Goal: Task Accomplishment & Management: Manage account settings

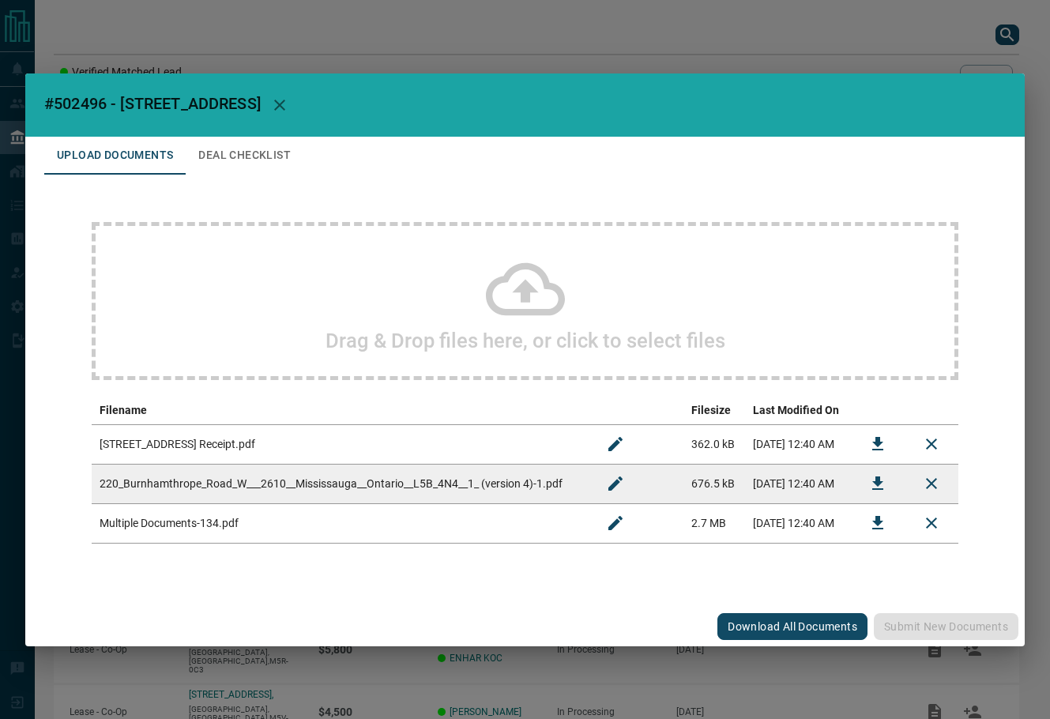
click at [81, 94] on span "#502496 - [STREET_ADDRESS]" at bounding box center [152, 103] width 217 height 19
copy span "502496"
click at [876, 485] on icon "Download" at bounding box center [878, 483] width 19 height 19
click at [868, 481] on button "Download" at bounding box center [878, 484] width 38 height 38
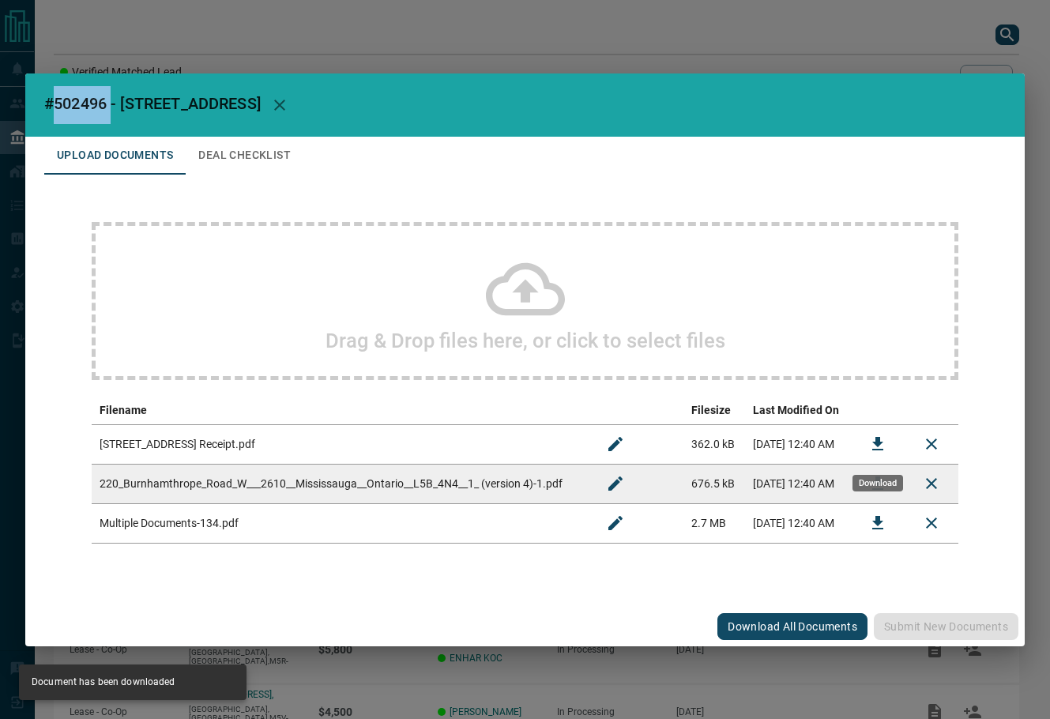
click at [869, 438] on icon "Download" at bounding box center [878, 444] width 19 height 19
click at [245, 166] on button "Deal Checklist" at bounding box center [245, 156] width 118 height 38
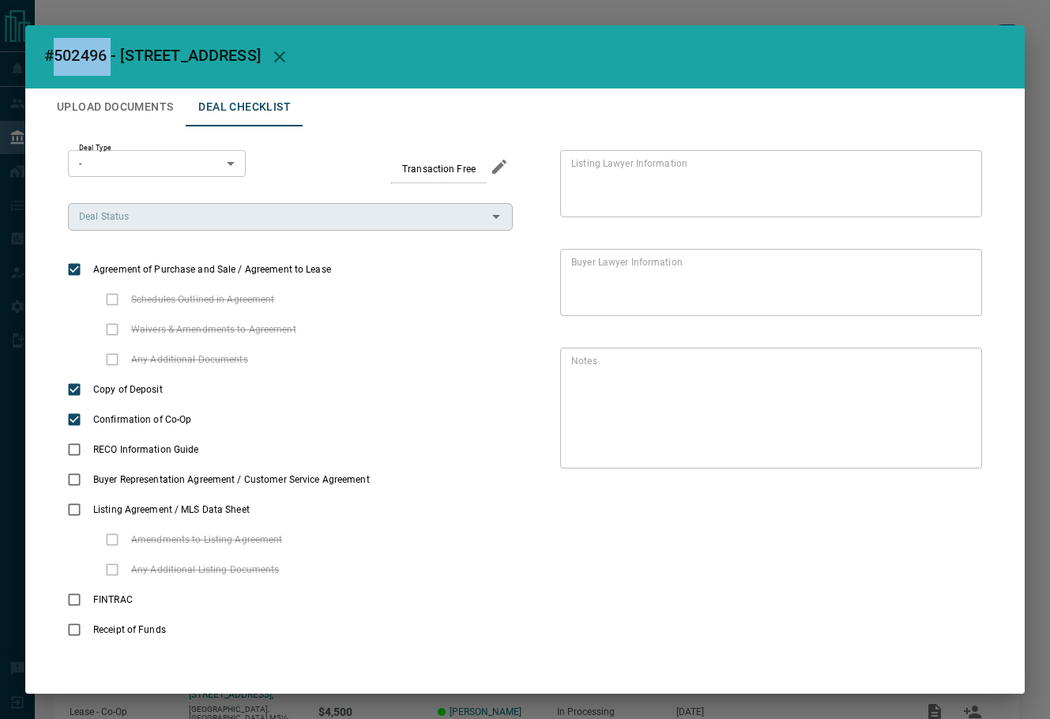
click at [172, 227] on div "Deal Status" at bounding box center [290, 216] width 445 height 27
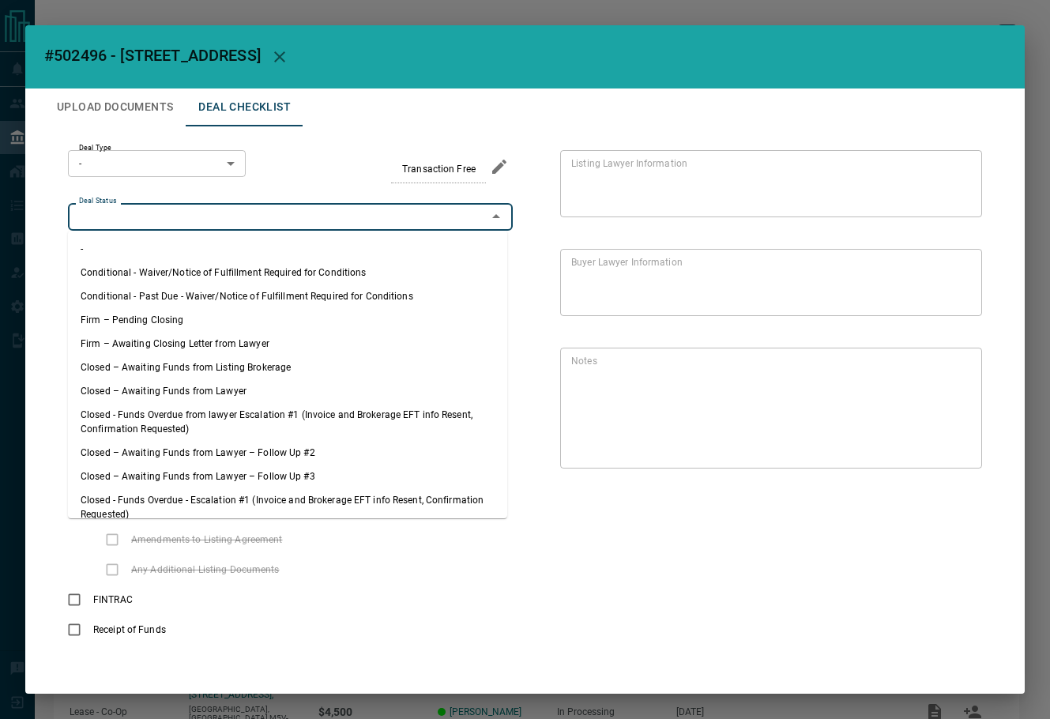
click at [159, 315] on li "Firm – Pending Closing" at bounding box center [287, 320] width 439 height 24
type input "**********"
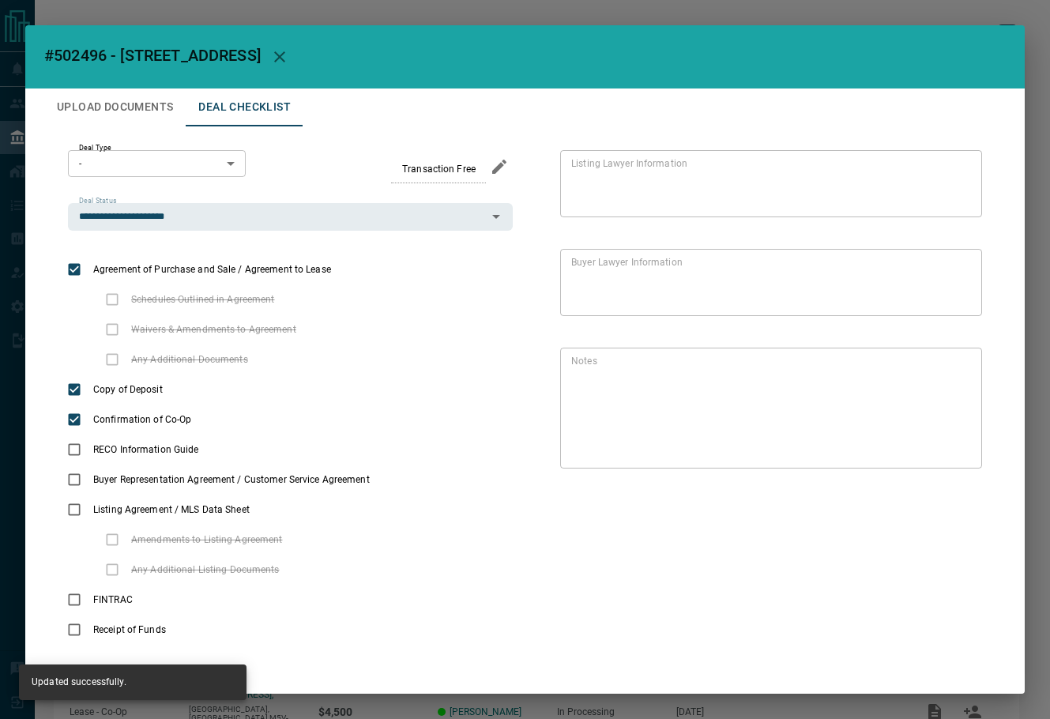
click at [176, 162] on body "Lead Transfers Leads Deals Listings Campaigns Quota Rules Agent Quotas Admin Mo…" at bounding box center [525, 417] width 1050 height 834
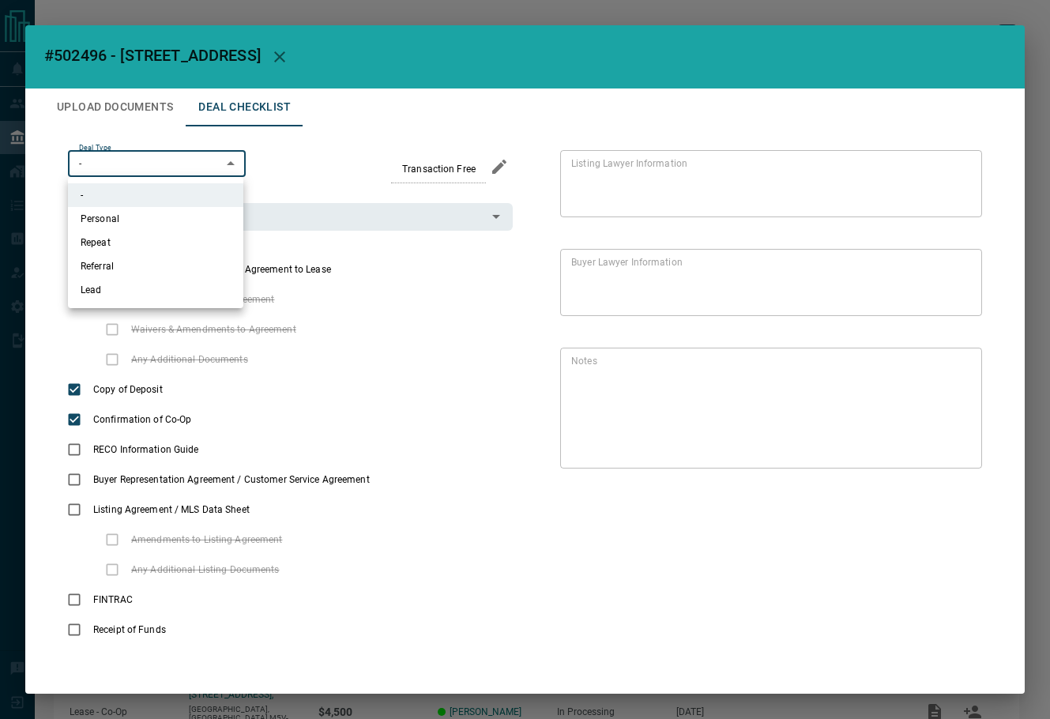
click at [164, 287] on li "Lead" at bounding box center [155, 290] width 175 height 24
type input "*"
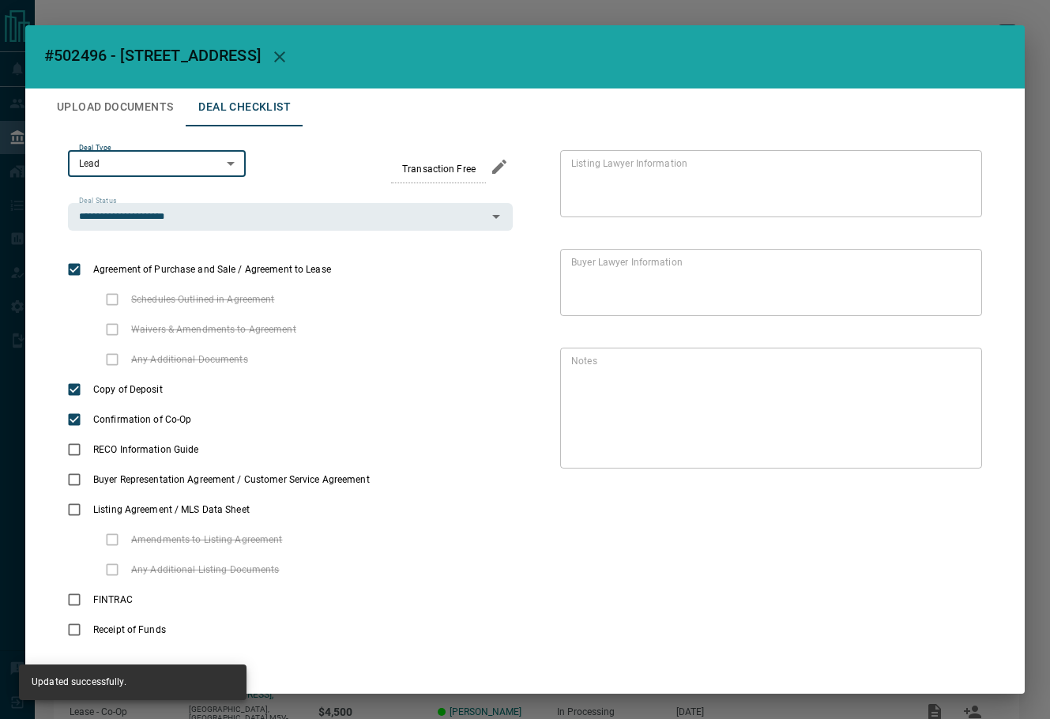
click at [130, 110] on button "Upload Documents" at bounding box center [114, 108] width 141 height 38
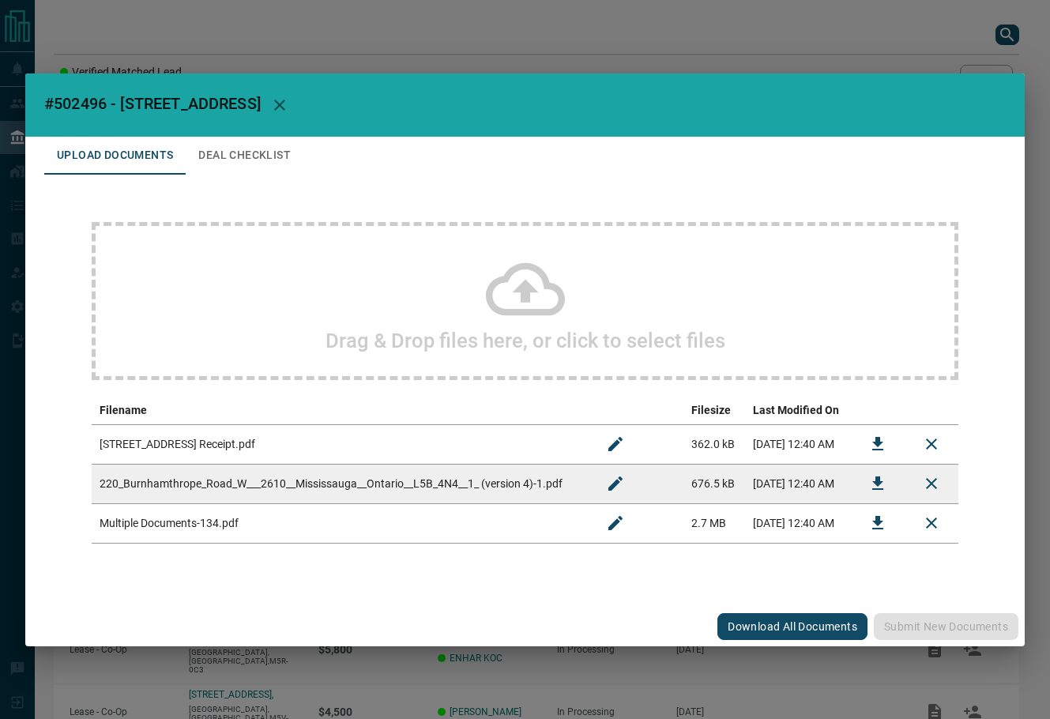
click at [876, 537] on button "Download" at bounding box center [878, 523] width 38 height 38
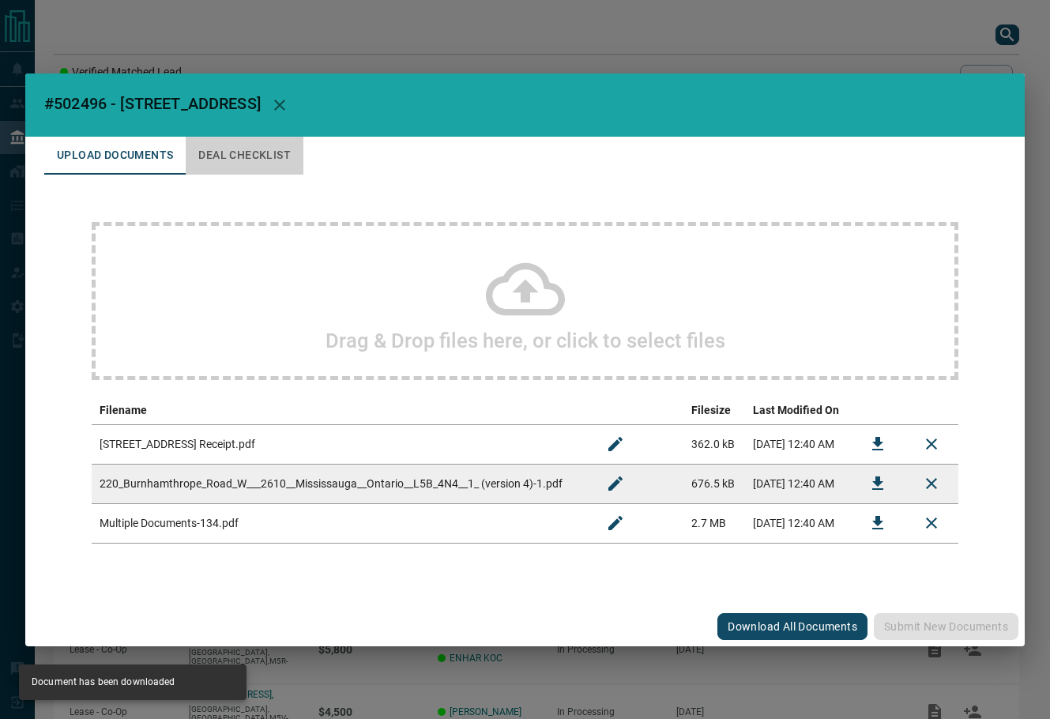
click at [238, 156] on button "Deal Checklist" at bounding box center [245, 156] width 118 height 38
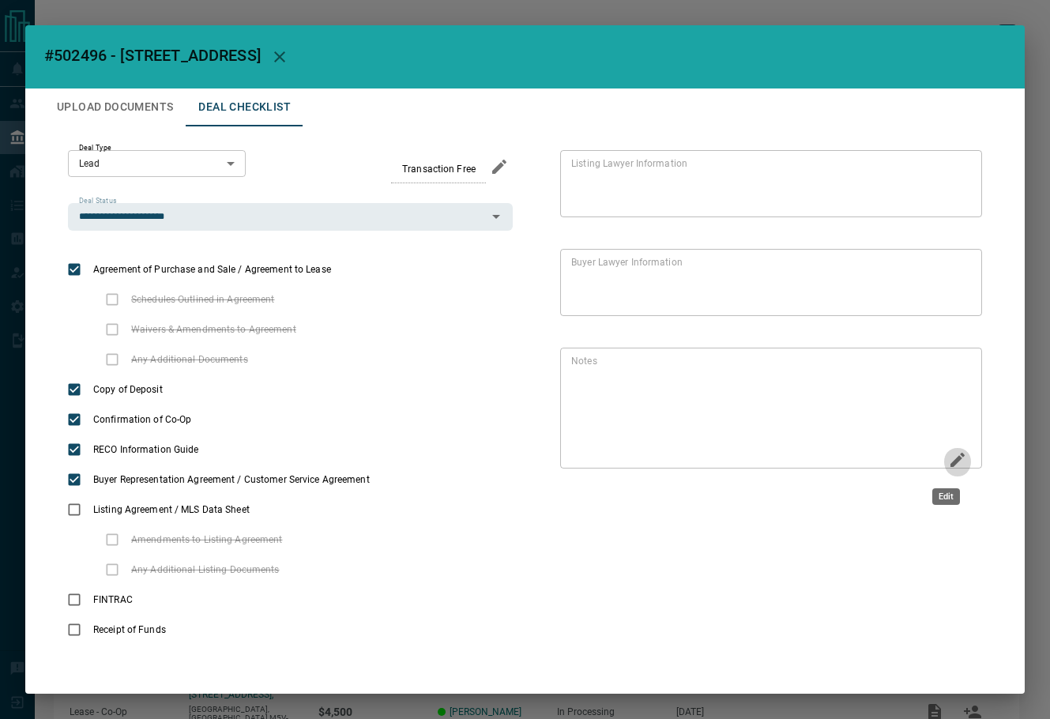
click at [953, 466] on icon "Edit" at bounding box center [957, 460] width 19 height 19
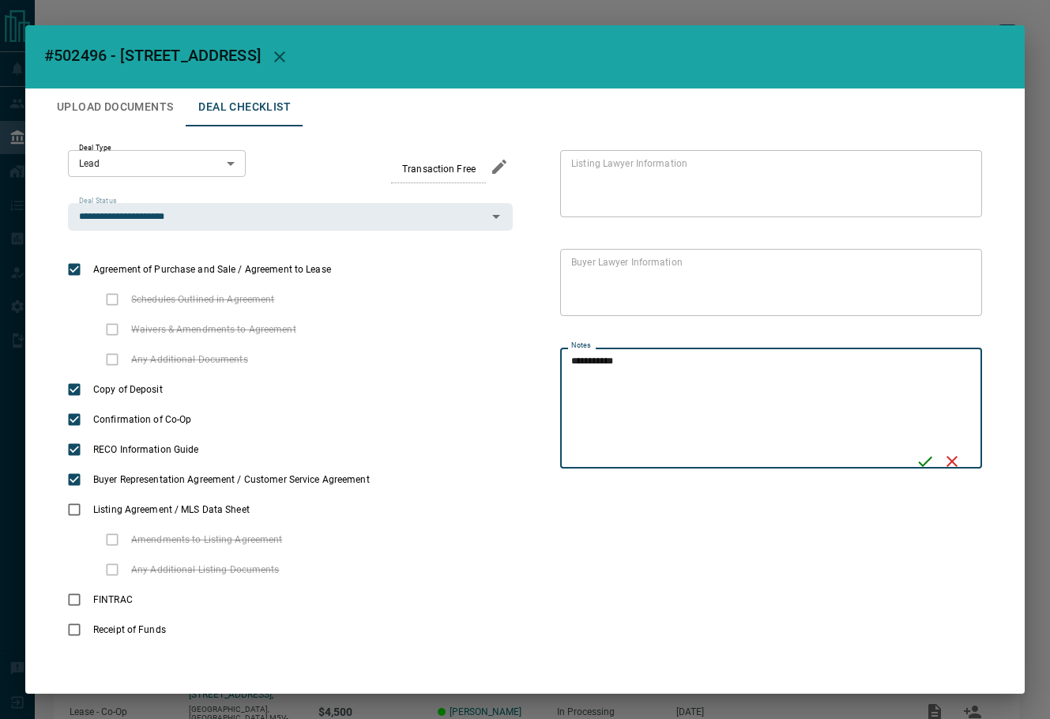
type textarea "**********"
click at [922, 457] on icon "Save" at bounding box center [925, 461] width 19 height 19
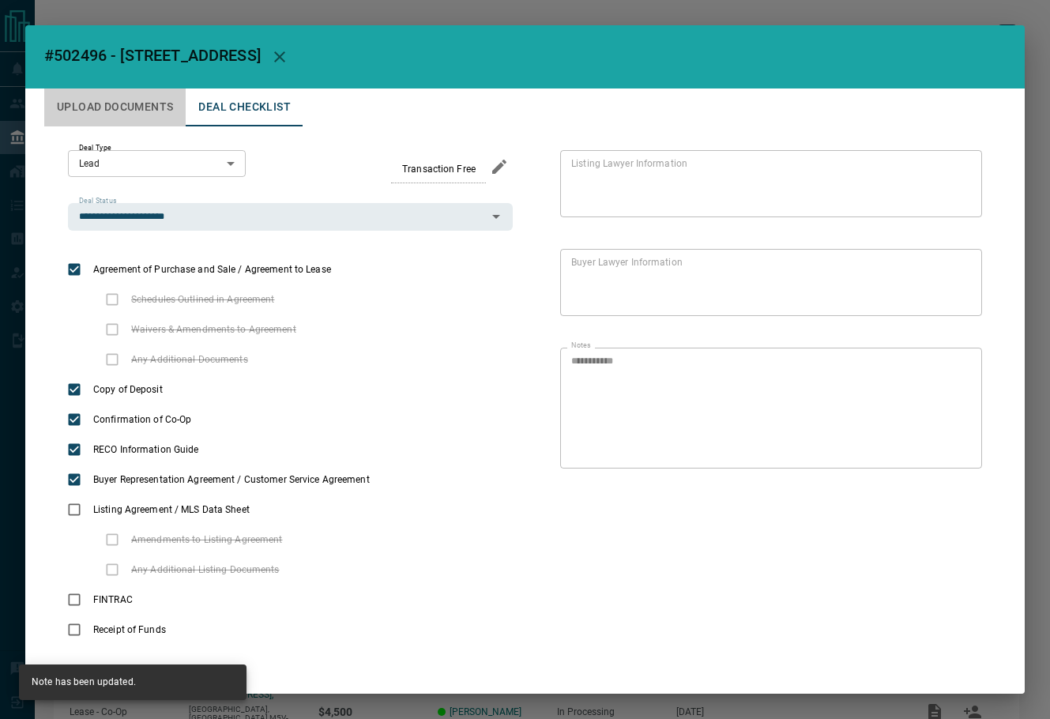
click at [124, 112] on button "Upload Documents" at bounding box center [114, 108] width 141 height 38
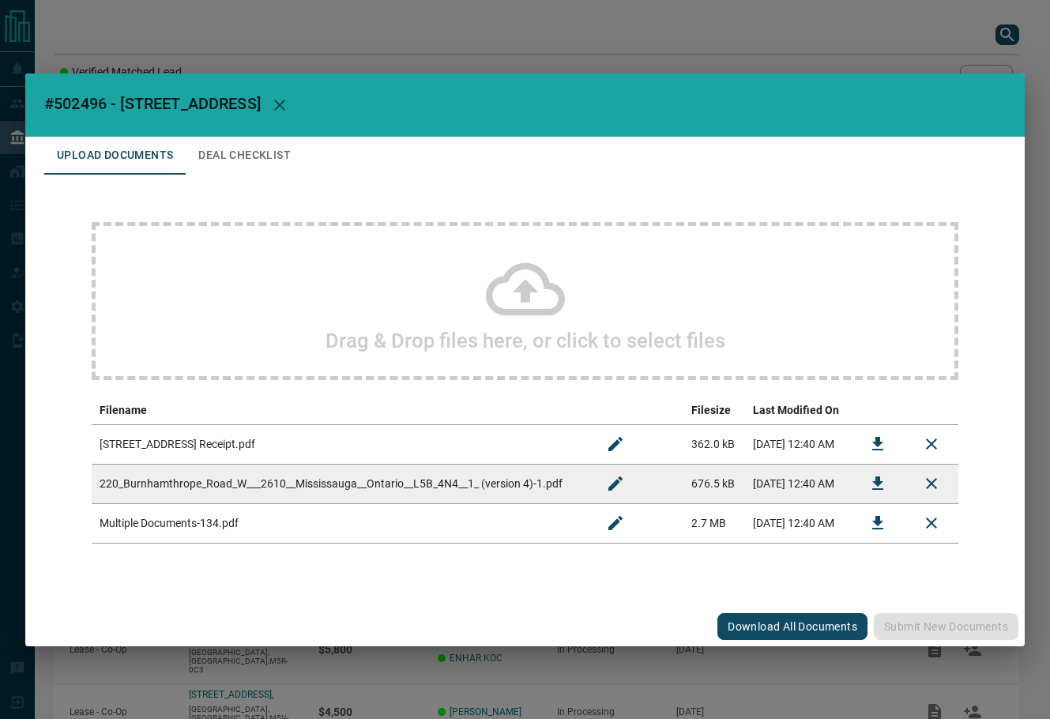
click at [212, 257] on div "Drag & Drop files here, or click to select files" at bounding box center [525, 301] width 867 height 158
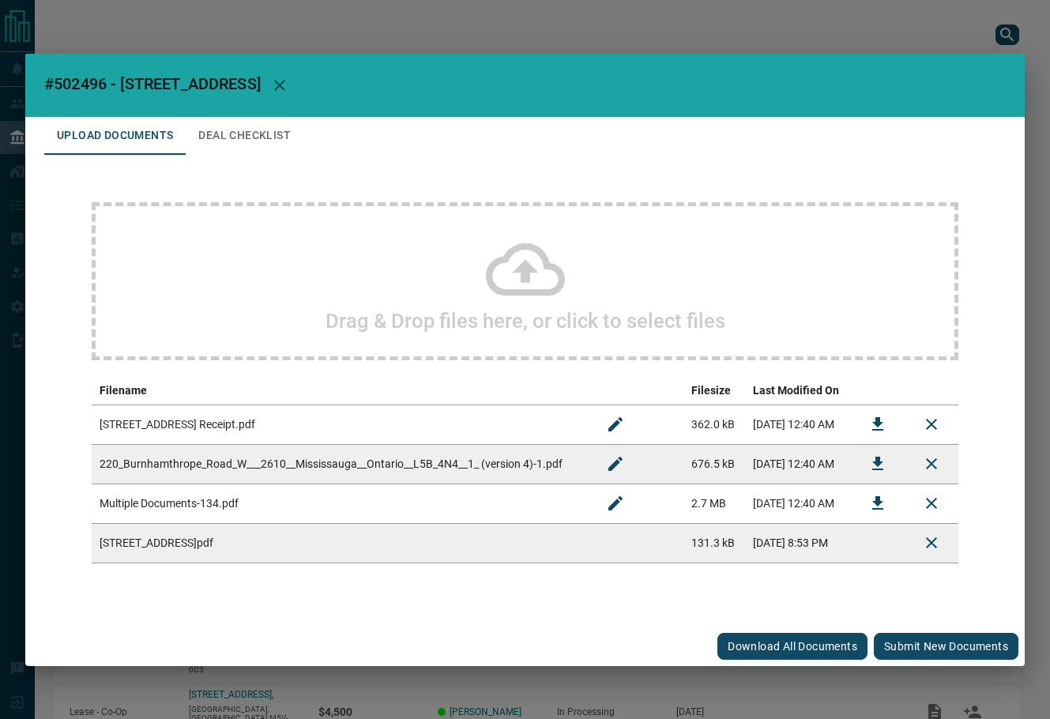
click at [918, 647] on button "Submit new documents" at bounding box center [946, 646] width 145 height 27
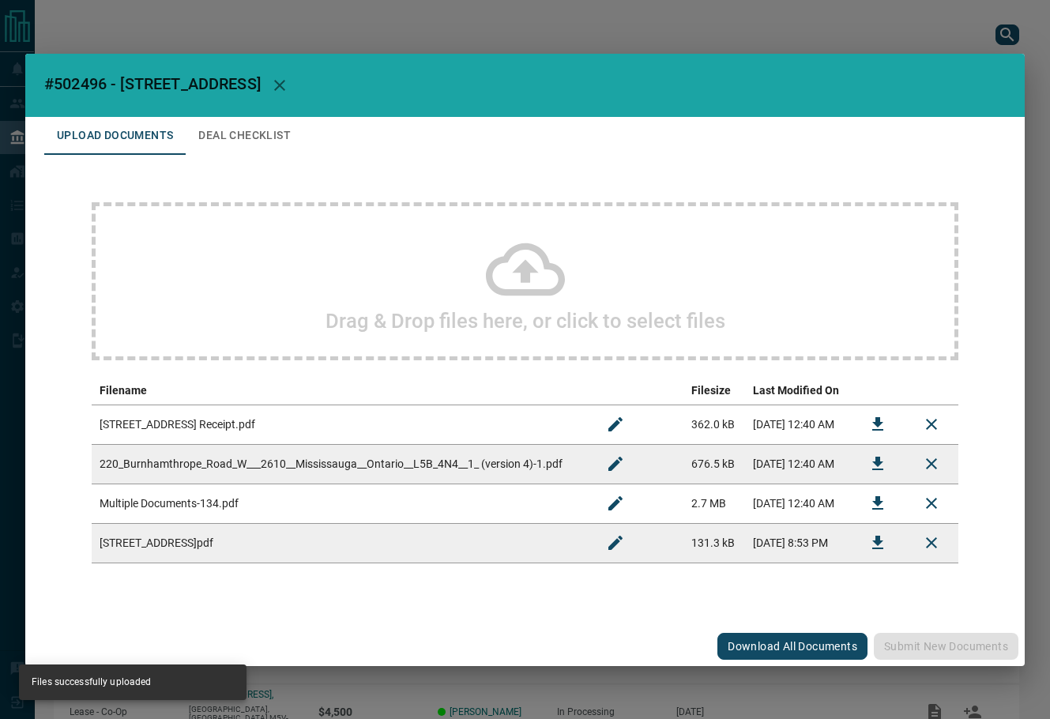
click at [236, 151] on button "Deal Checklist" at bounding box center [245, 136] width 118 height 38
